Goal: Complete application form: Complete application form

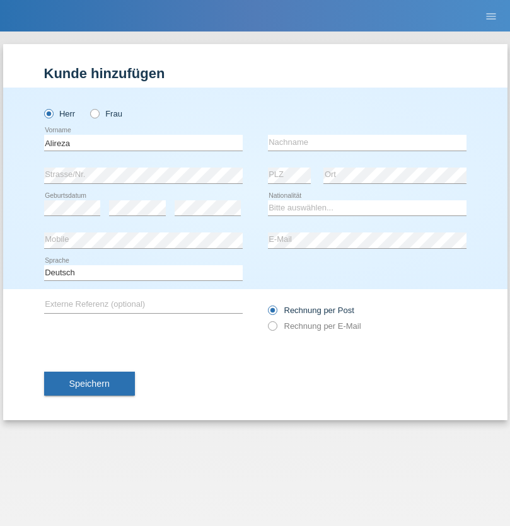
type input "Alireza"
click at [367, 142] on input "text" at bounding box center [367, 143] width 198 height 16
type input "Zatigogani"
select select "IR"
select select "C"
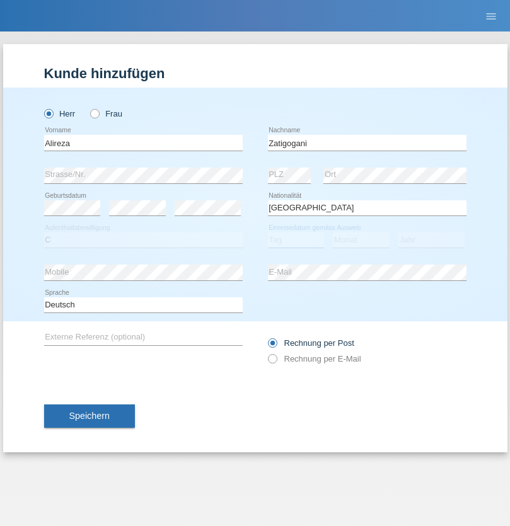
select select "02"
select select "2002"
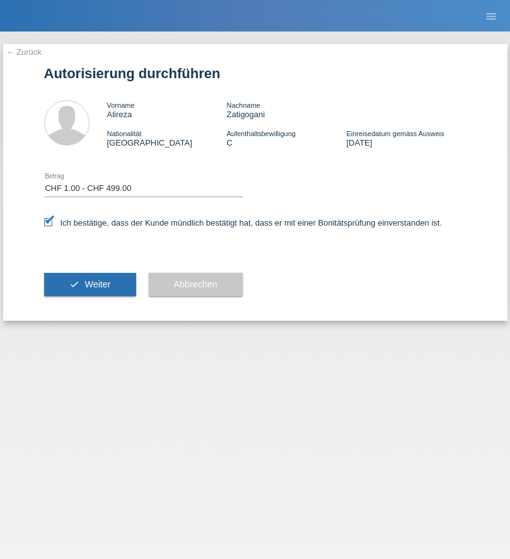
select select "1"
click at [89, 284] on span "Weiter" at bounding box center [97, 284] width 26 height 10
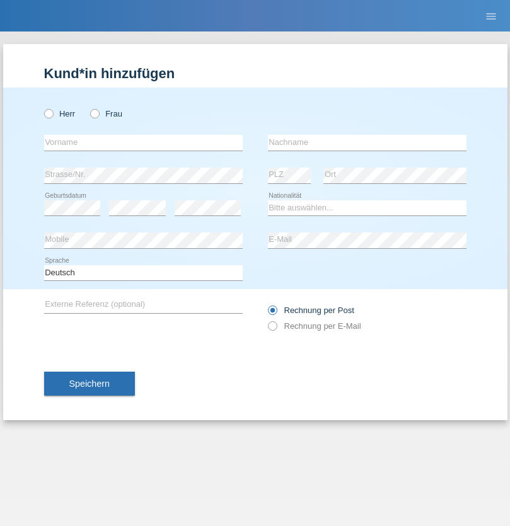
radio input "true"
click at [143, 142] on input "text" at bounding box center [143, 143] width 198 height 16
type input "Bogdan"
click at [367, 142] on input "text" at bounding box center [367, 143] width 198 height 16
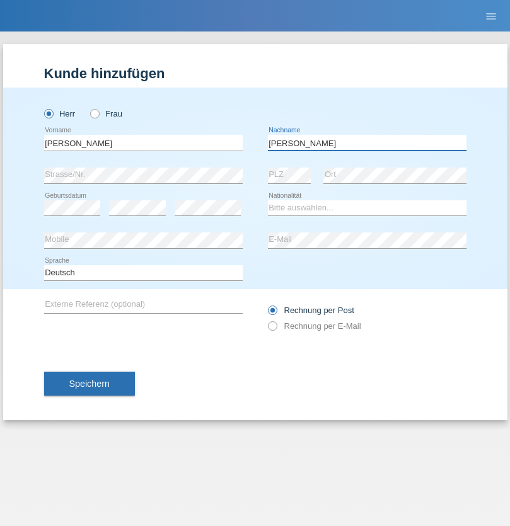
type input "Cristian"
select select "RO"
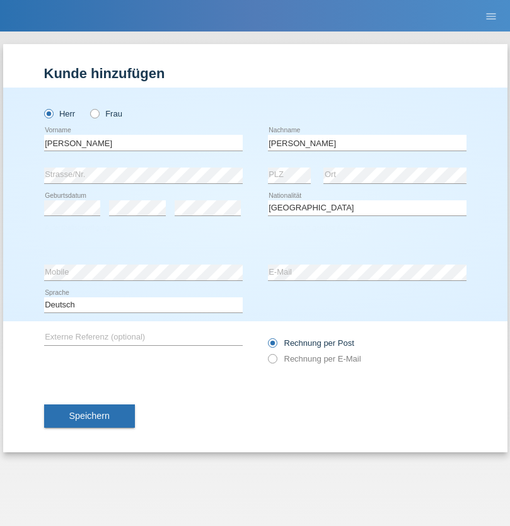
select select "C"
select select "11"
select select "02"
select select "2011"
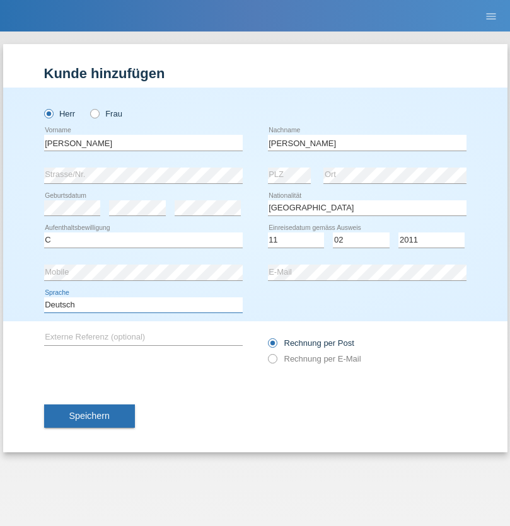
select select "en"
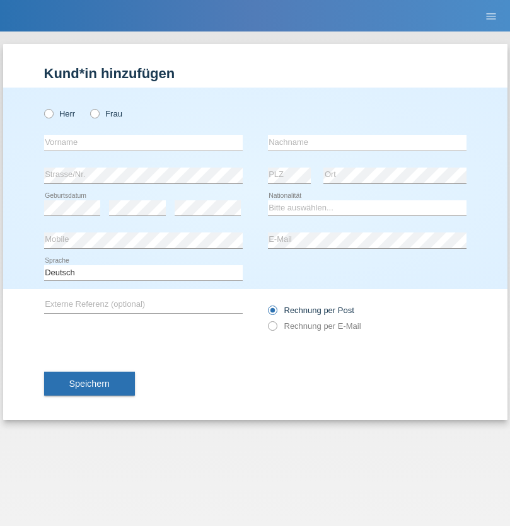
radio input "true"
click at [143, 142] on input "text" at bounding box center [143, 143] width 198 height 16
type input "Beny"
click at [367, 142] on input "text" at bounding box center [367, 143] width 198 height 16
type input "Dittli"
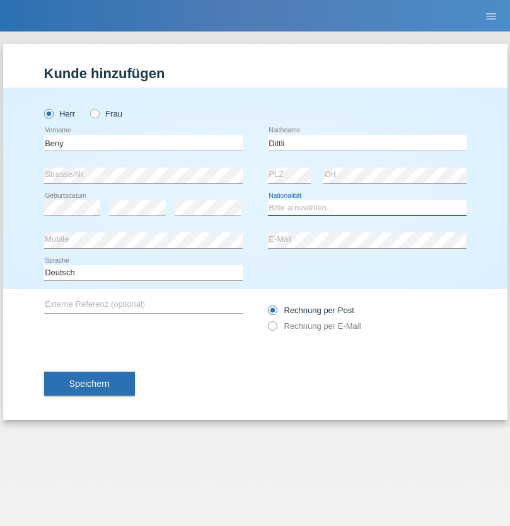
select select "CH"
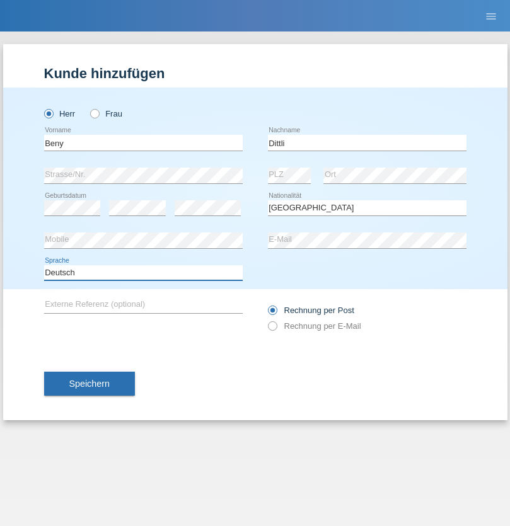
select select "en"
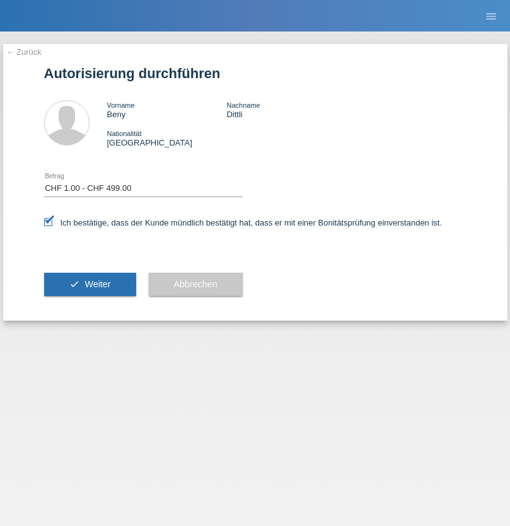
select select "1"
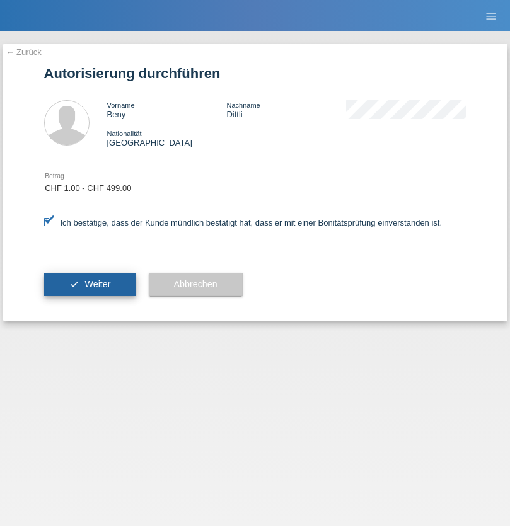
click at [89, 284] on span "Weiter" at bounding box center [97, 284] width 26 height 10
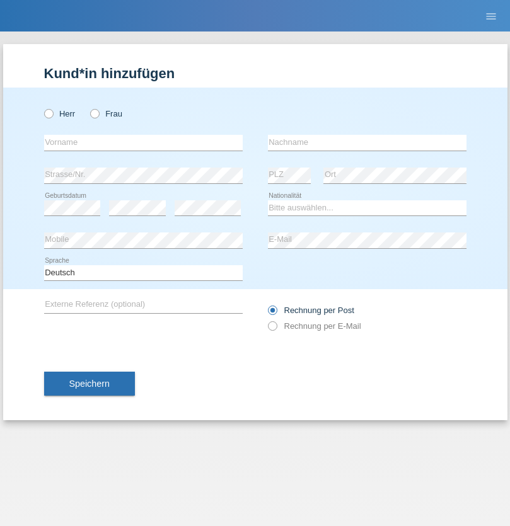
radio input "true"
click at [143, 142] on input "text" at bounding box center [143, 143] width 198 height 16
type input "Hasan"
click at [367, 142] on input "text" at bounding box center [367, 143] width 198 height 16
type input "Ymeri"
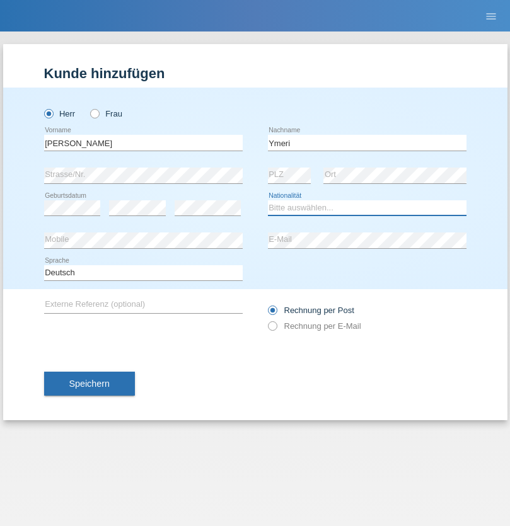
select select "XK"
select select "C"
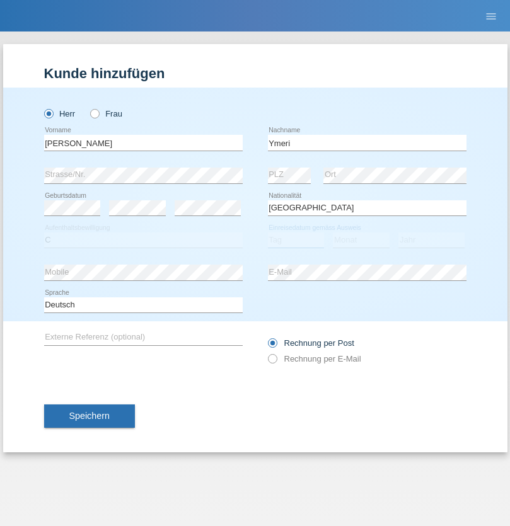
select select "21"
select select "03"
select select "1991"
